Goal: Information Seeking & Learning: Find specific page/section

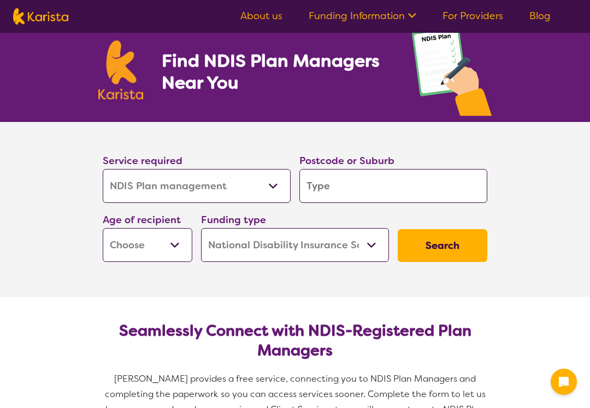
select select "NDIS Plan management"
select select "NDIS"
select select "NDIS Plan management"
select select "NDIS"
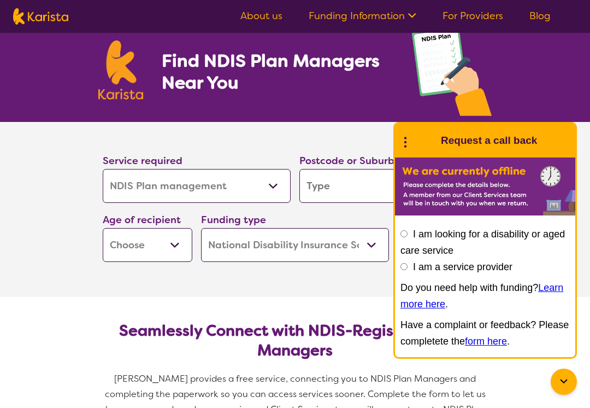
click at [49, 165] on section "Service required Allied Health Assistant Assessment ([MEDICAL_DATA] or [MEDICAL…" at bounding box center [295, 209] width 590 height 175
click at [66, 150] on section "Service required Allied Health Assistant Assessment ([MEDICAL_DATA] or [MEDICAL…" at bounding box center [295, 209] width 590 height 175
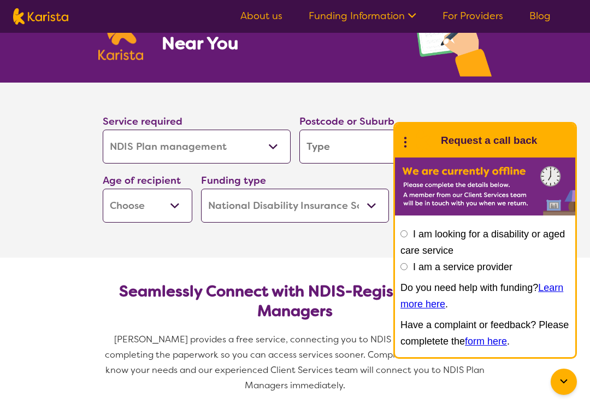
scroll to position [39, 0]
click at [272, 147] on select "Allied Health Assistant Assessment ([MEDICAL_DATA] or [MEDICAL_DATA]) Behaviour…" at bounding box center [197, 147] width 188 height 34
select select "NDIS Support Coordination"
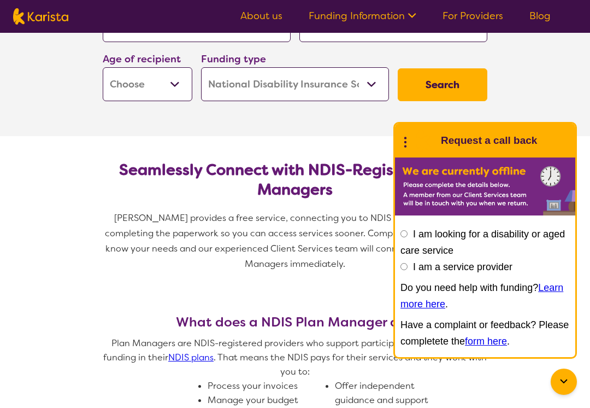
scroll to position [161, 0]
click at [446, 79] on button "Search" at bounding box center [443, 84] width 90 height 33
click at [47, 119] on section "Service required Allied Health Assistant Assessment ([MEDICAL_DATA] or [MEDICAL…" at bounding box center [295, 48] width 590 height 175
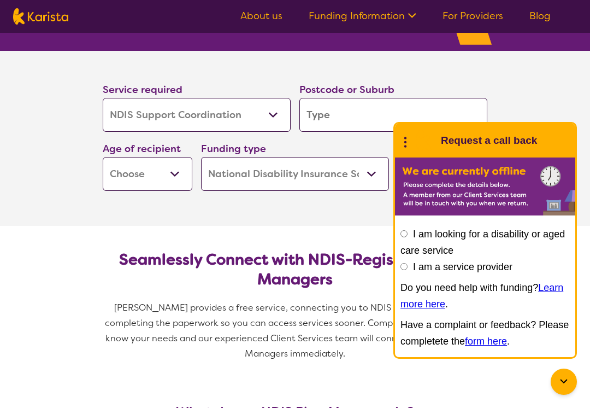
scroll to position [68, 0]
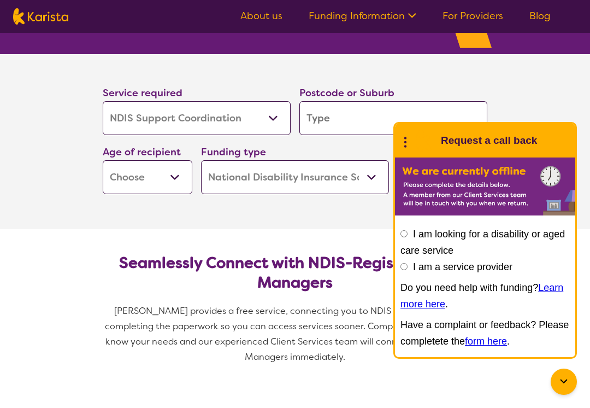
click at [328, 119] on input "search" at bounding box center [394, 118] width 188 height 34
type input "7"
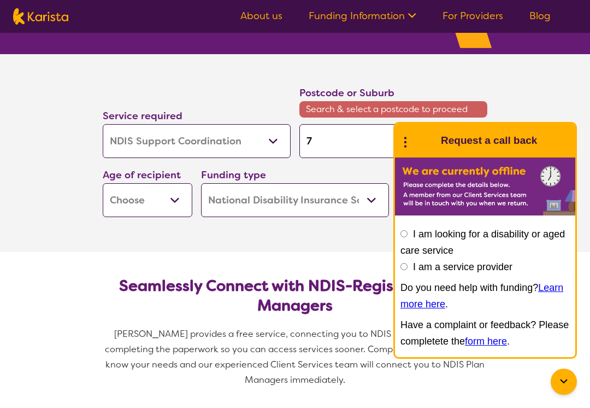
type input "73"
type input "732"
type input "7320"
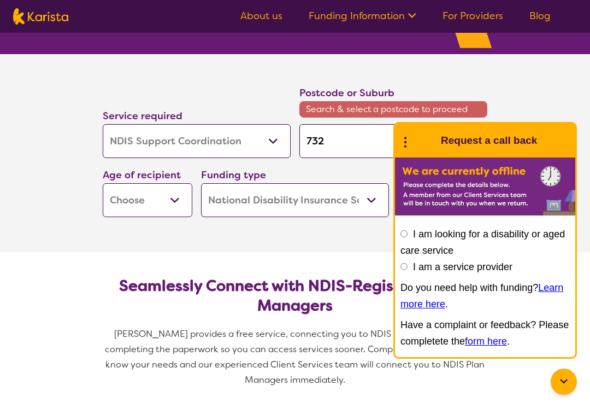
type input "7320"
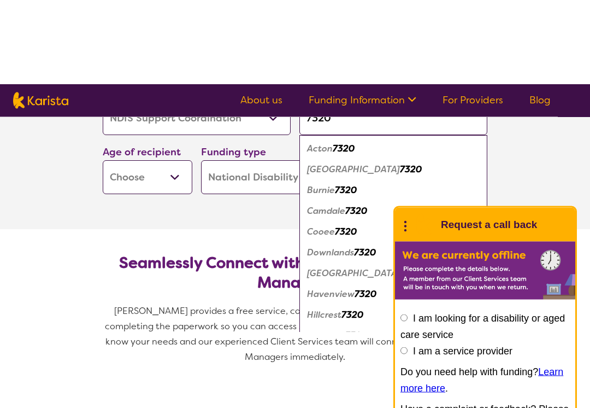
scroll to position [127, 0]
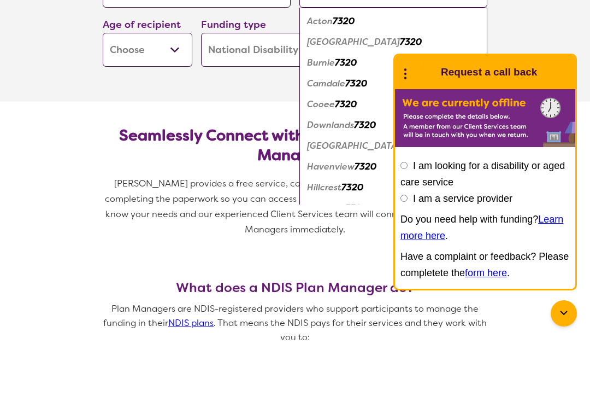
type input "7320"
click at [347, 125] on em "7320" at bounding box center [346, 130] width 22 height 11
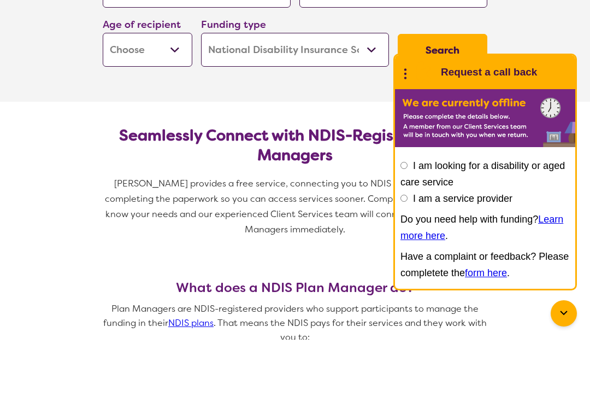
scroll to position [196, 0]
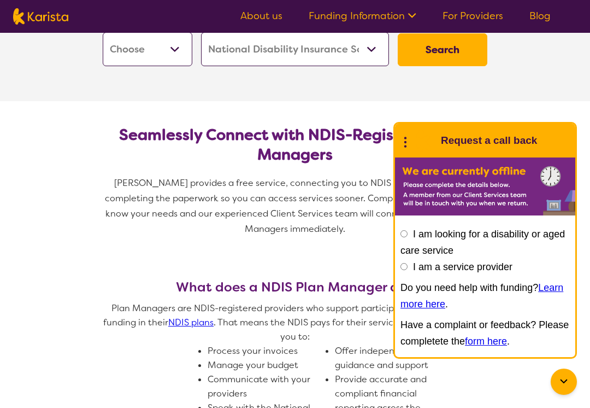
click at [434, 51] on button "Search" at bounding box center [443, 49] width 90 height 33
click at [122, 51] on select "Early Childhood - 0 to 9 Child - 10 to 11 Adolescent - 12 to 17 Adult - 18 to 6…" at bounding box center [148, 49] width 90 height 34
click at [125, 59] on select "Early Childhood - 0 to 9 Child - 10 to 11 Adolescent - 12 to 17 Adult - 18 to 6…" at bounding box center [148, 49] width 90 height 34
select select "AD"
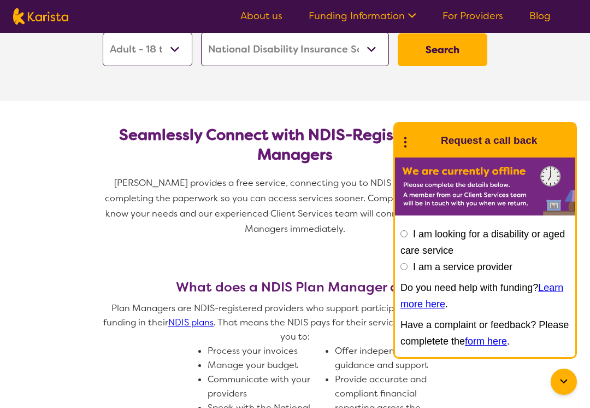
click at [452, 52] on button "Search" at bounding box center [443, 49] width 90 height 33
